Goal: Navigation & Orientation: Find specific page/section

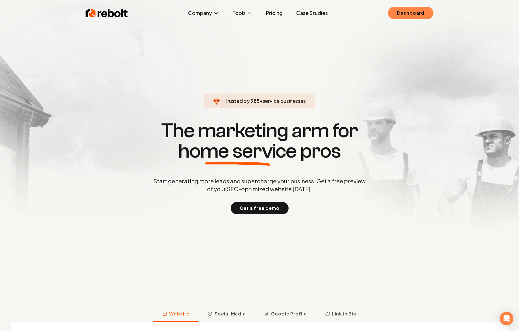
click at [405, 17] on link "Dashboard" at bounding box center [410, 13] width 45 height 12
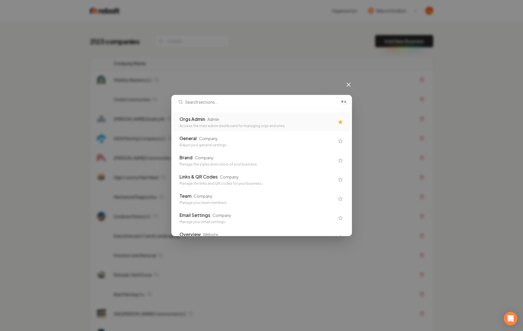
click at [260, 119] on div "Orgs Admin Admin" at bounding box center [256, 119] width 155 height 7
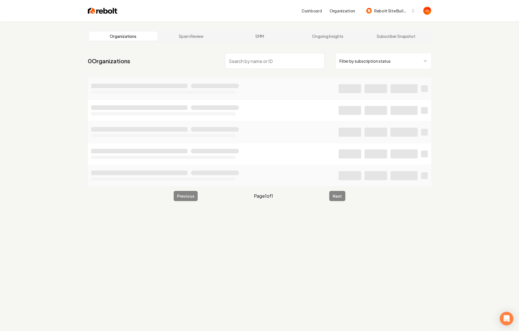
click at [384, 63] on html "Dashboard Organization Rebolt Site Builder Organizations Spam Review SMM Ongoin…" at bounding box center [259, 165] width 519 height 331
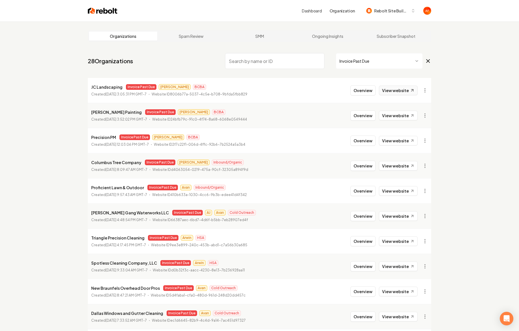
click at [399, 88] on link "View website" at bounding box center [398, 91] width 39 height 10
click at [370, 61] on html "Dashboard Organization Rebolt Site Builder Organizations Spam Review SMM Ongoin…" at bounding box center [259, 165] width 519 height 331
